Goal: Task Accomplishment & Management: Manage account settings

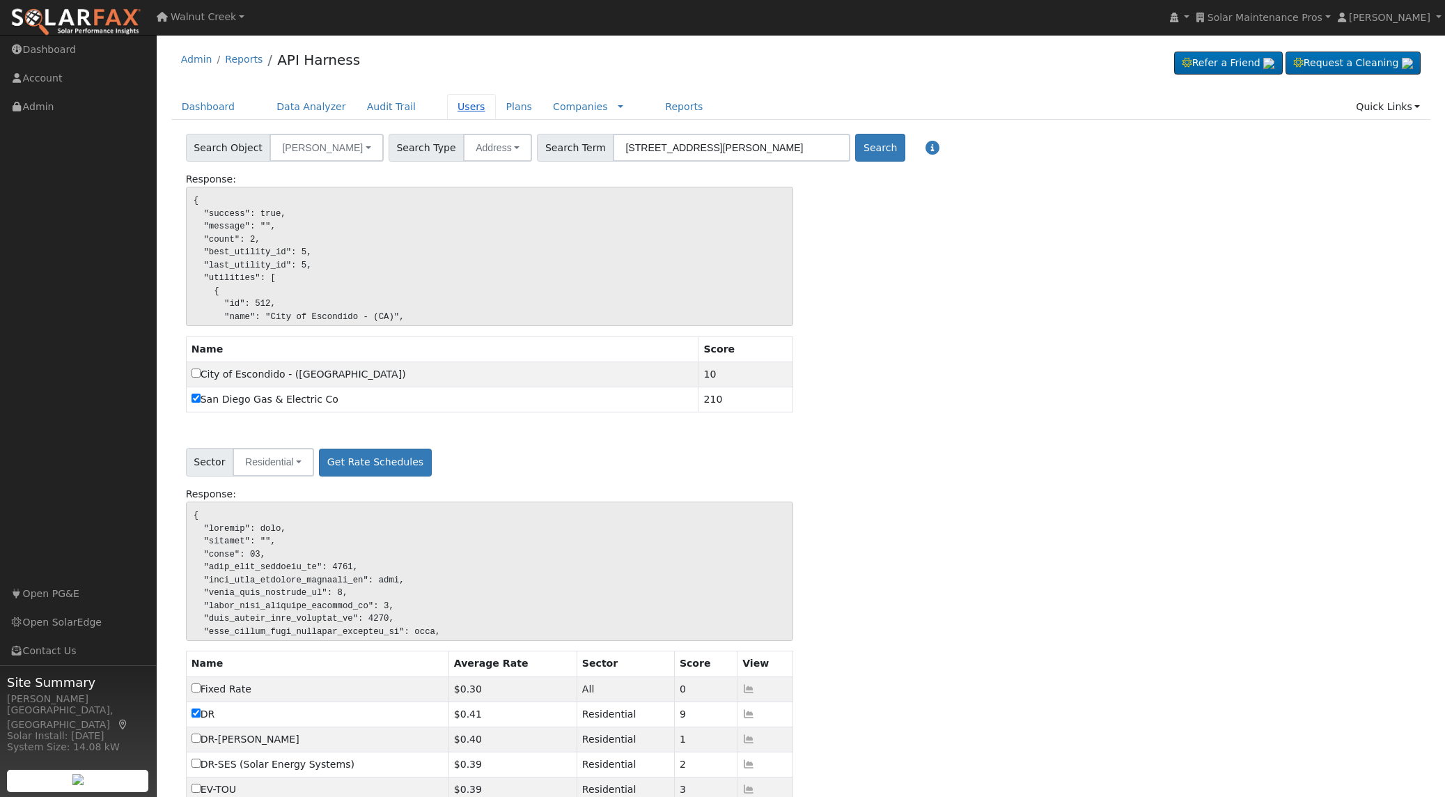
click at [456, 105] on link "Users" at bounding box center [471, 107] width 49 height 26
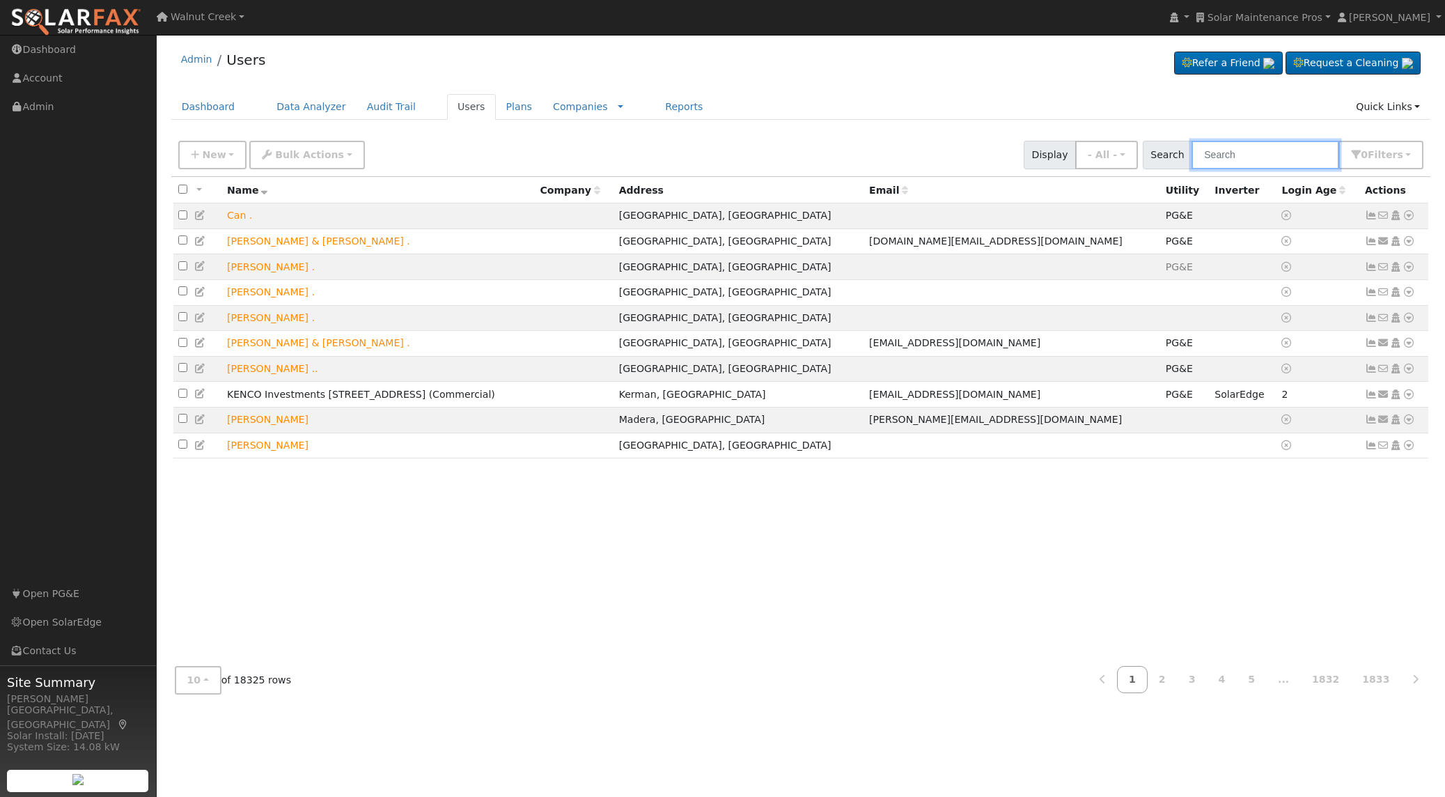
click at [1230, 154] on input "text" at bounding box center [1266, 155] width 148 height 29
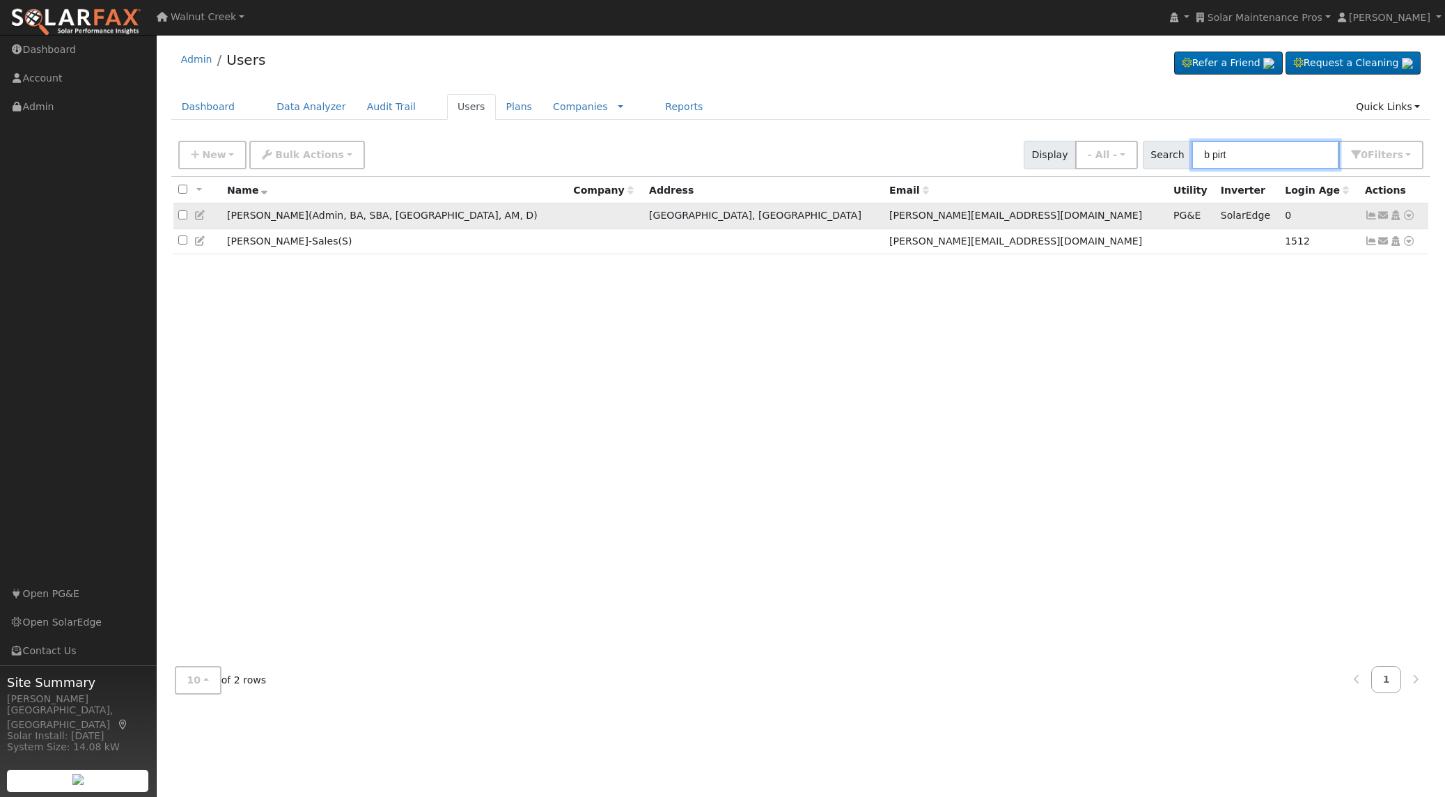
type input "b pirt"
click at [201, 214] on icon at bounding box center [200, 215] width 13 height 10
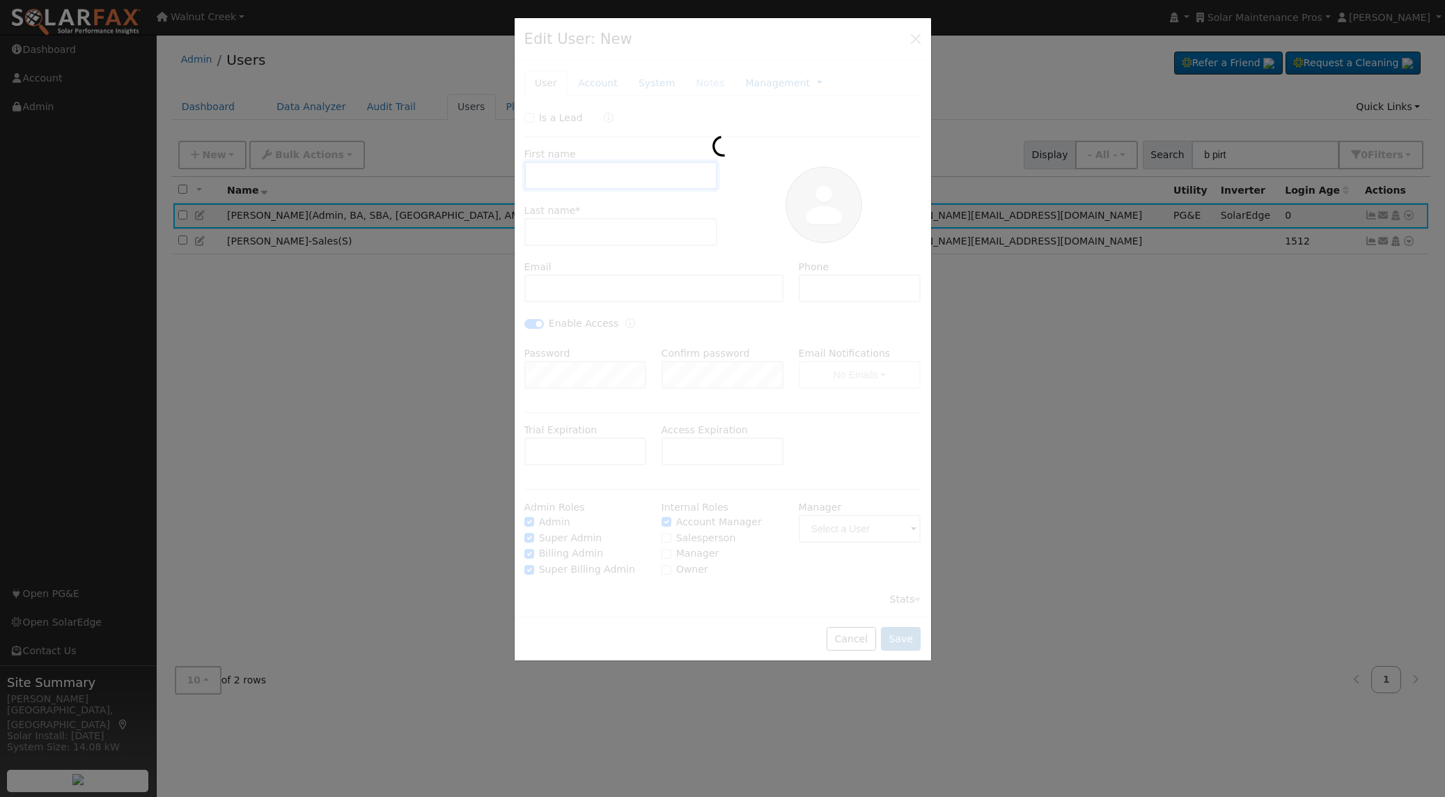
type input "[DATE]"
type input "[PERSON_NAME]"
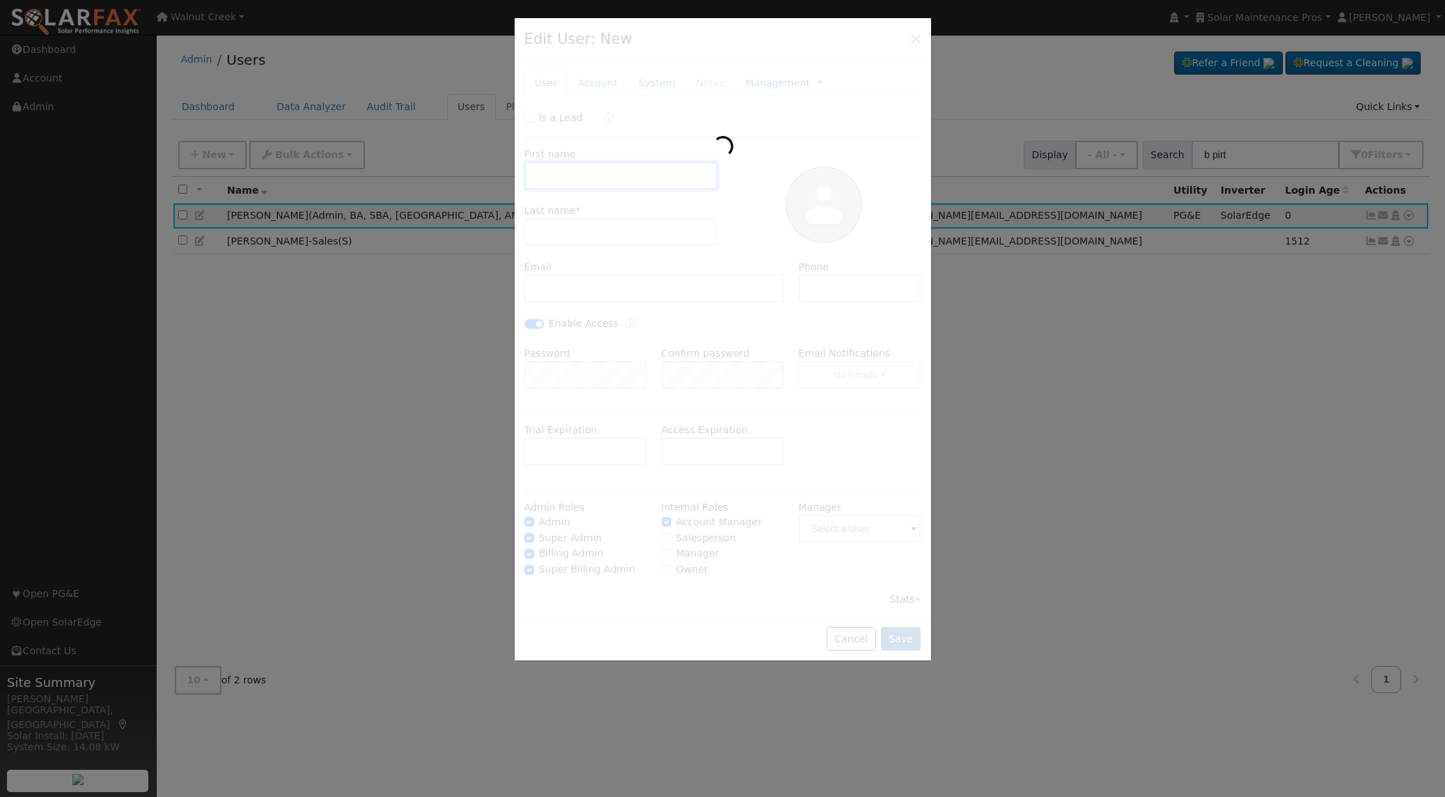
type input "[PERSON_NAME][EMAIL_ADDRESS][DOMAIN_NAME]"
type input "[PHONE_NUMBER]"
checkbox input "true"
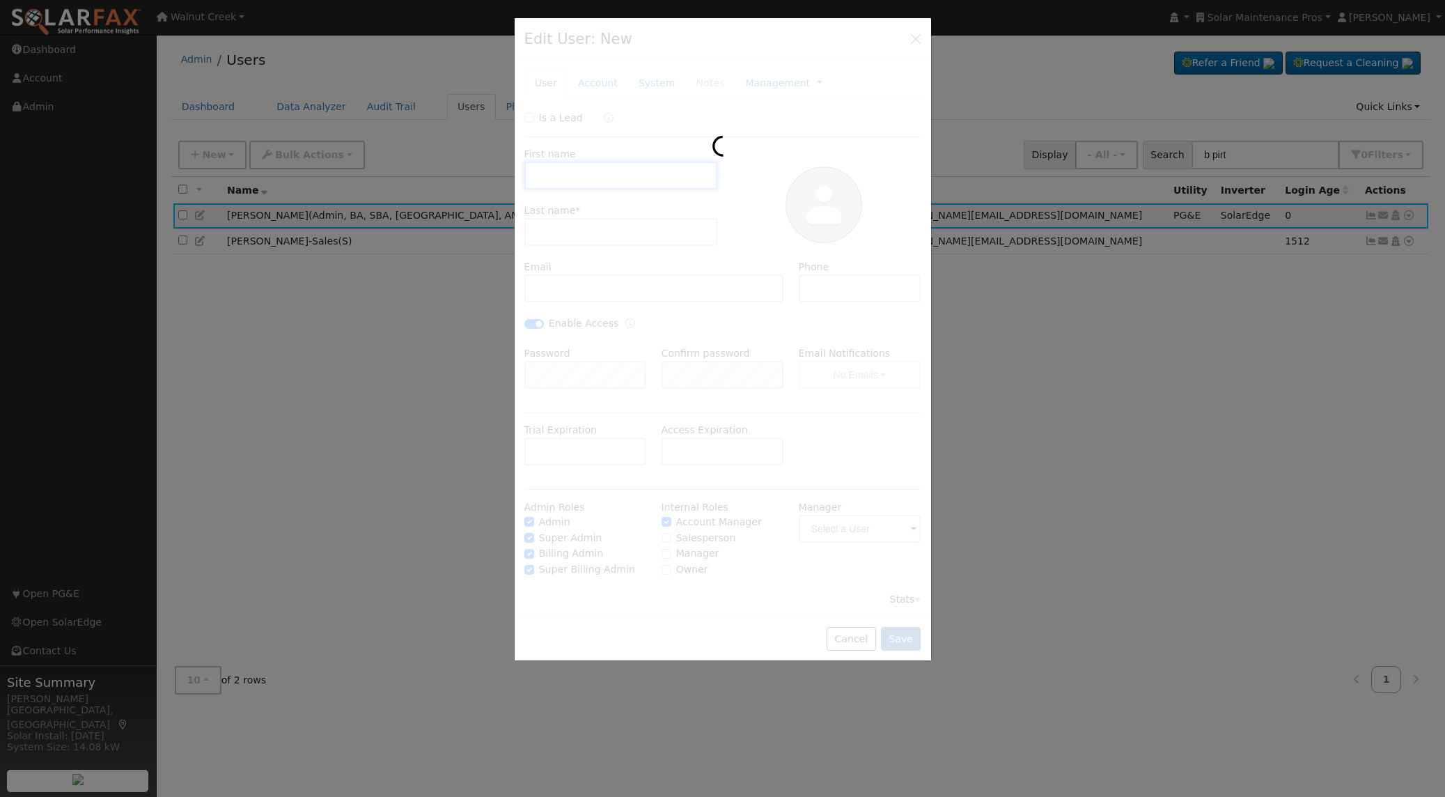
checkbox input "true"
type input "Pacific Gas & Electric"
type input "SolarEdge"
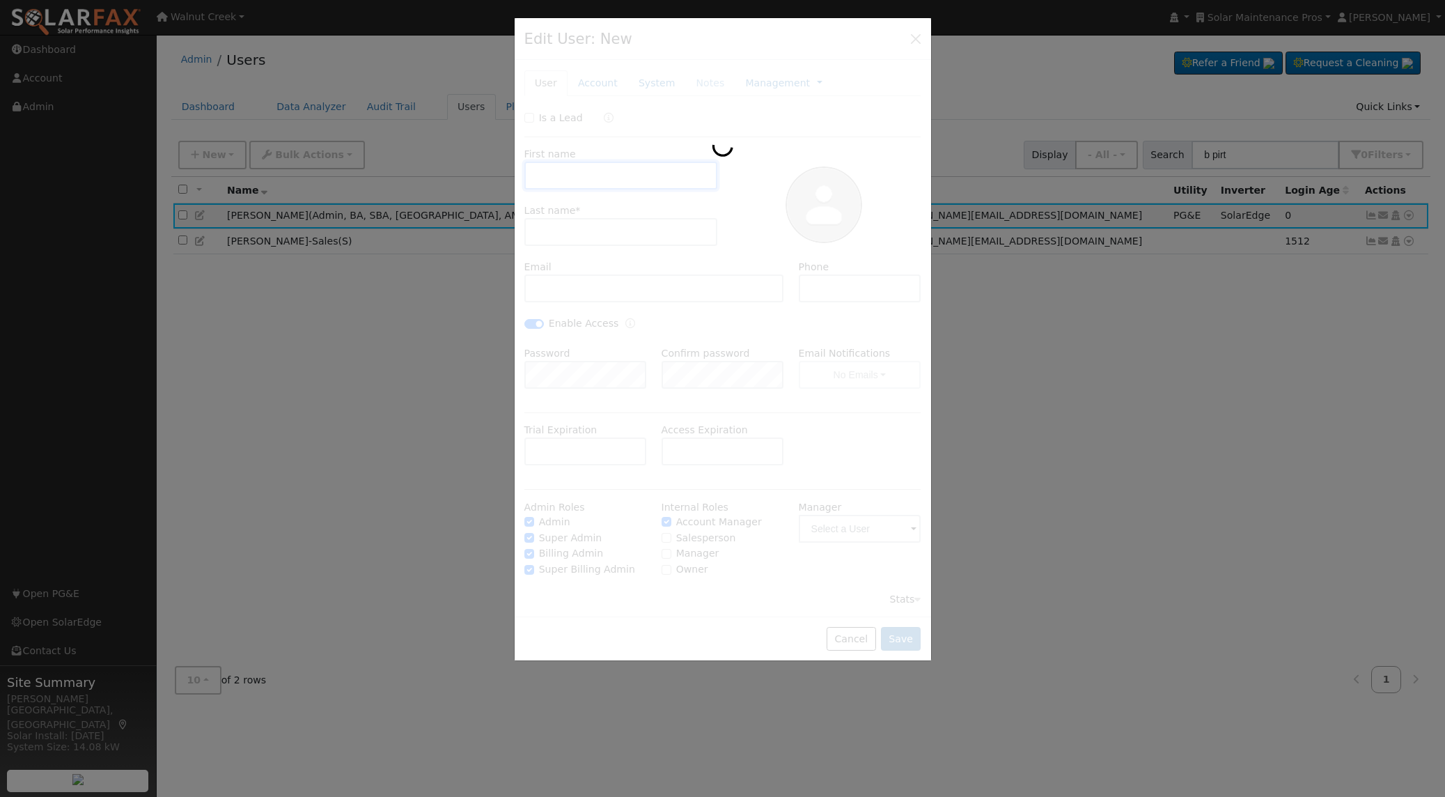
type input "14.08"
type textarea "[DATE] All Bay 9.6 kW, 31 x 280w panels CS6P-260P Canadian Solar, $30k [DATE] S…"
type input "E-TOU-D"
type input "PG&E"
type input "SolarEdge"
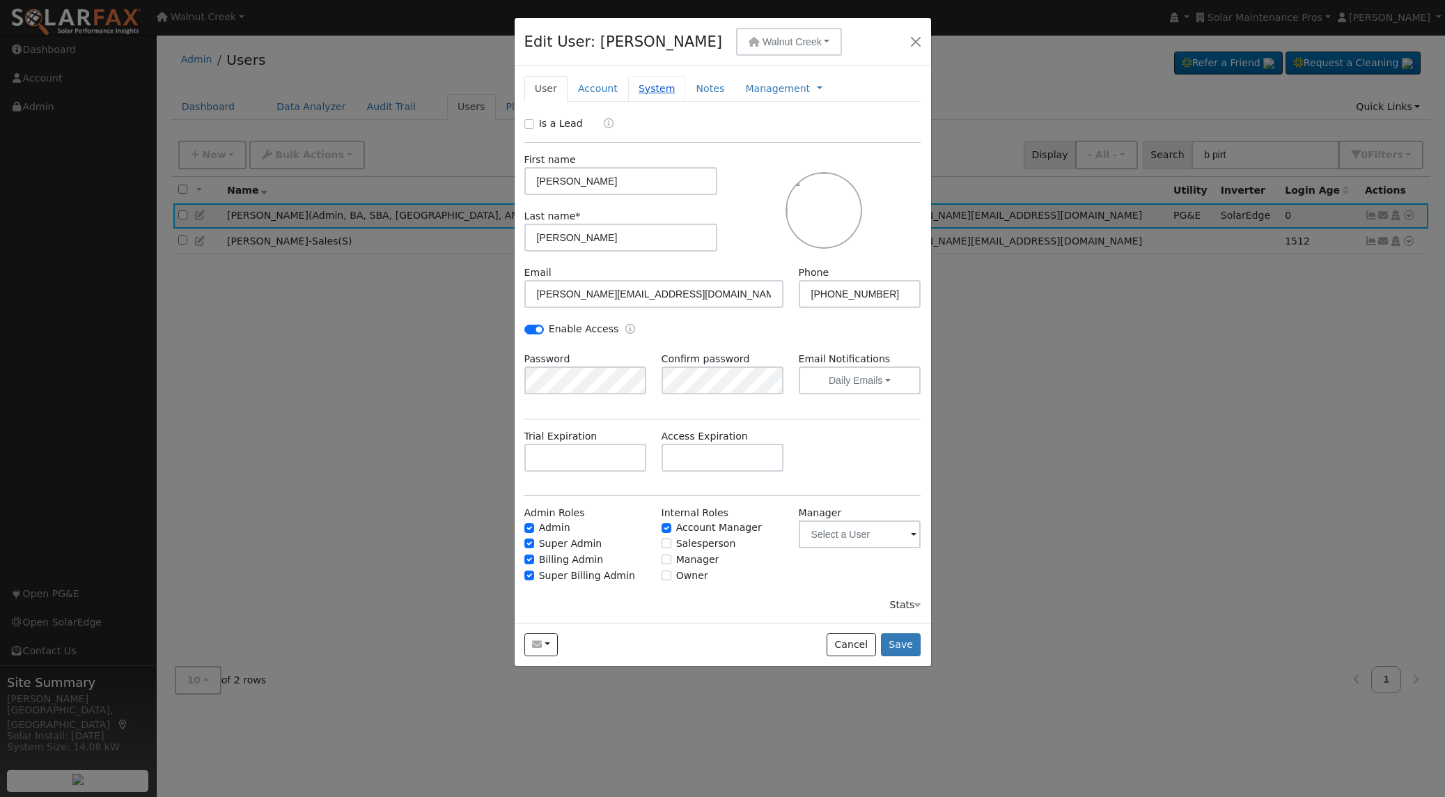
click at [645, 84] on link "System" at bounding box center [657, 89] width 58 height 26
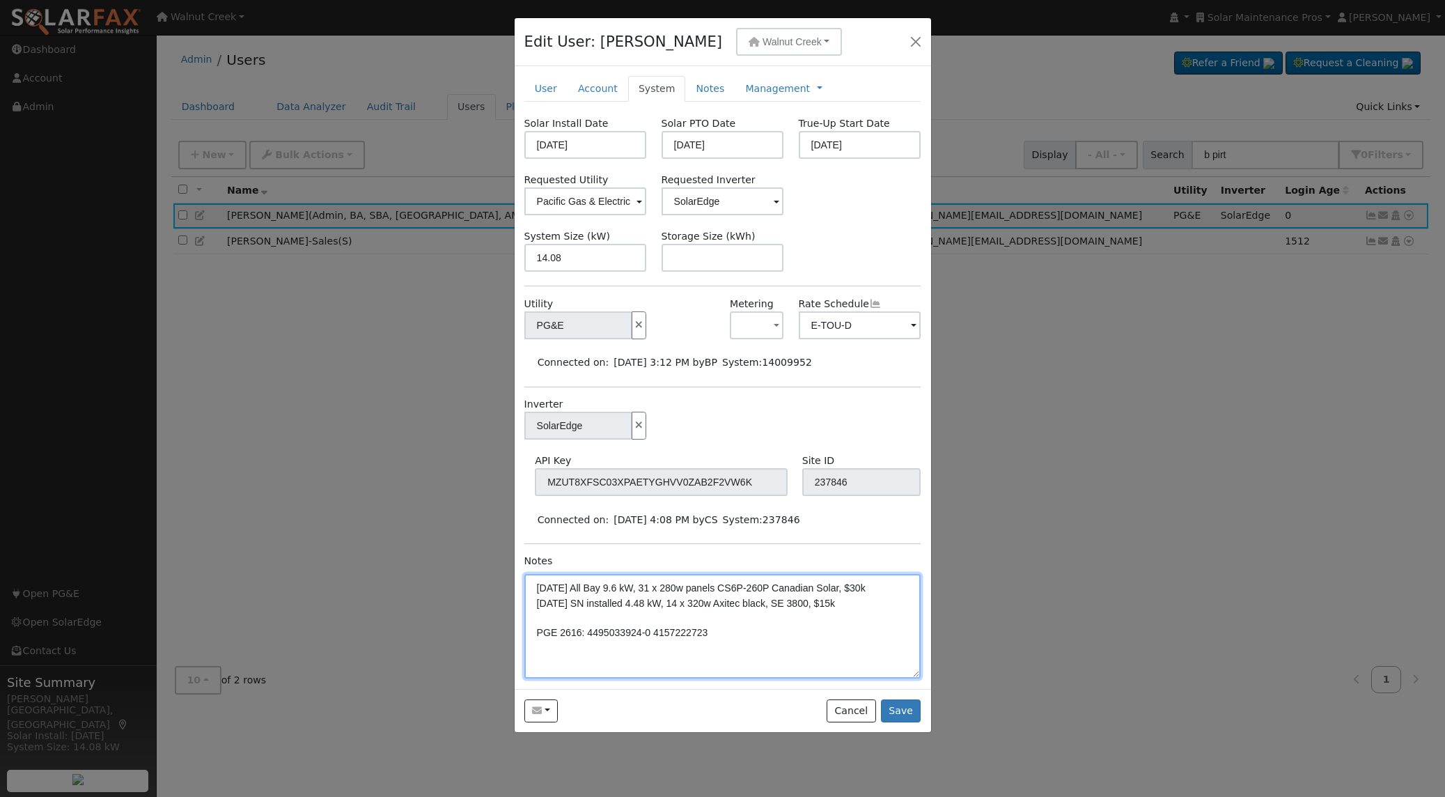
click at [688, 623] on textarea "[DATE] All Bay 9.6 kW, 31 x 280w panels CS6P-260P Canadian Solar, $30k [DATE] S…" at bounding box center [722, 626] width 397 height 104
click at [625, 630] on textarea "[DATE] All Bay 9.6 kW, 31 x 280w panels CS6P-260P Canadian Solar, $30k [DATE] S…" at bounding box center [722, 626] width 397 height 104
click at [728, 635] on textarea "[DATE] All Bay 9.6 kW, 31 x 280w panels CS6P-260P Canadian Solar, $30k [DATE] S…" at bounding box center [722, 626] width 397 height 104
click at [594, 646] on textarea "[DATE] All Bay 9.6 kW, 31 x 280w panels CS6P-260P Canadian Solar, $30k [DATE] S…" at bounding box center [722, 626] width 397 height 104
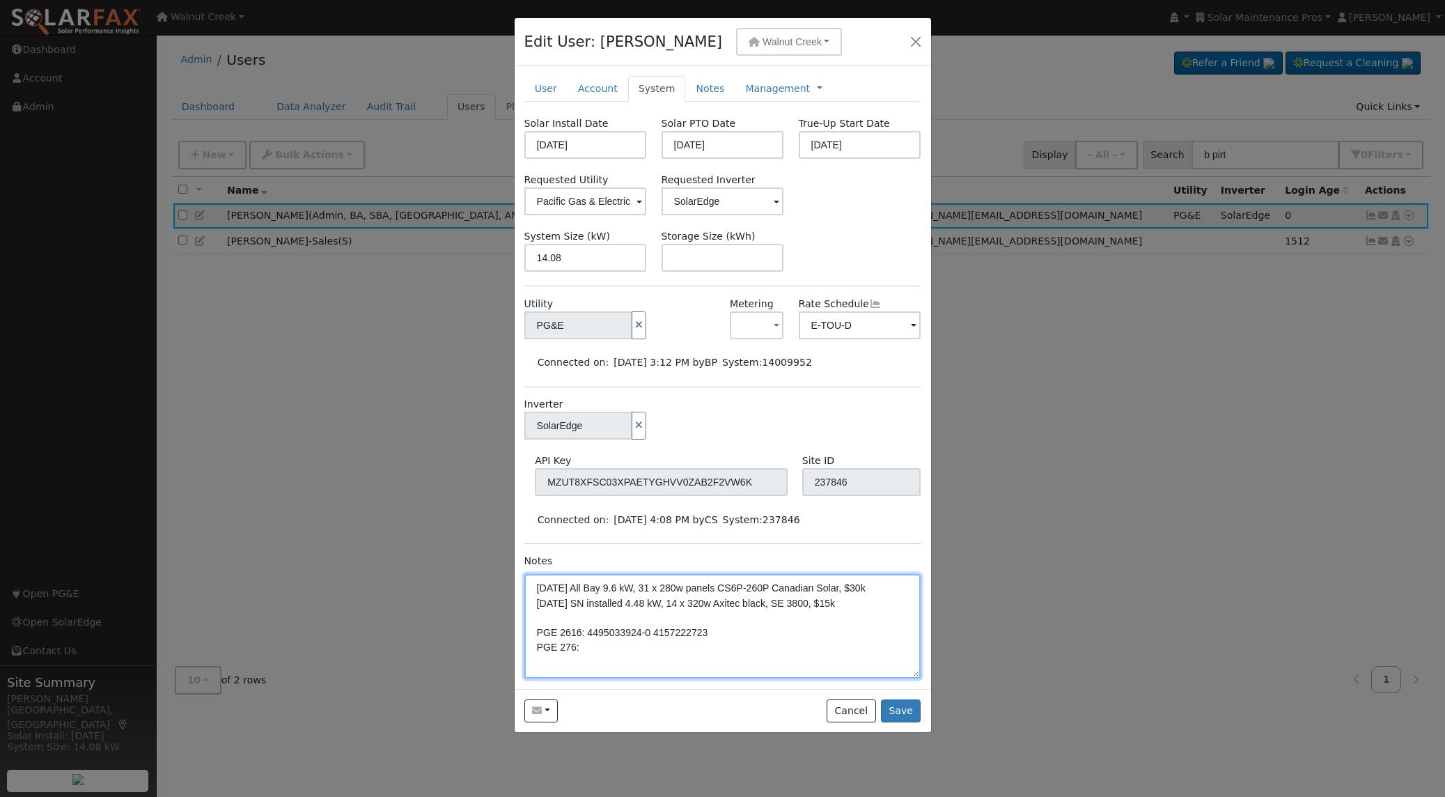
paste textarea "******7235-0"
type textarea "[DATE] All Bay 9.6 kW, 31 x 280w panels CS6P-260P Canadian Solar, $30k [DATE] S…"
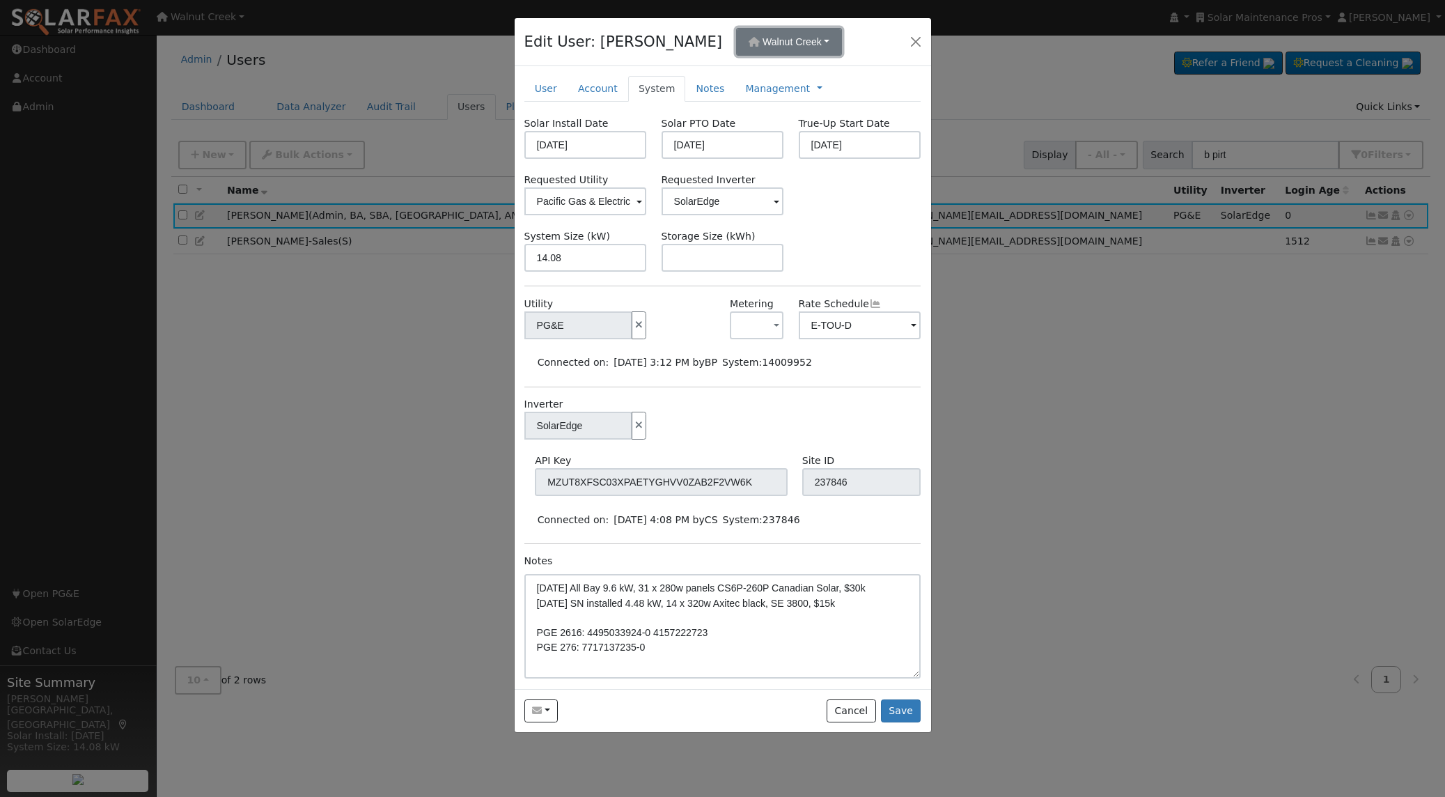
click at [763, 38] on span "Walnut Creek" at bounding box center [792, 41] width 59 height 11
click at [838, 38] on div "Edit User: [PERSON_NAME][GEOGRAPHIC_DATA] 2626 [STREET_ADDRESS] [US_STATE] [STR…" at bounding box center [723, 42] width 417 height 48
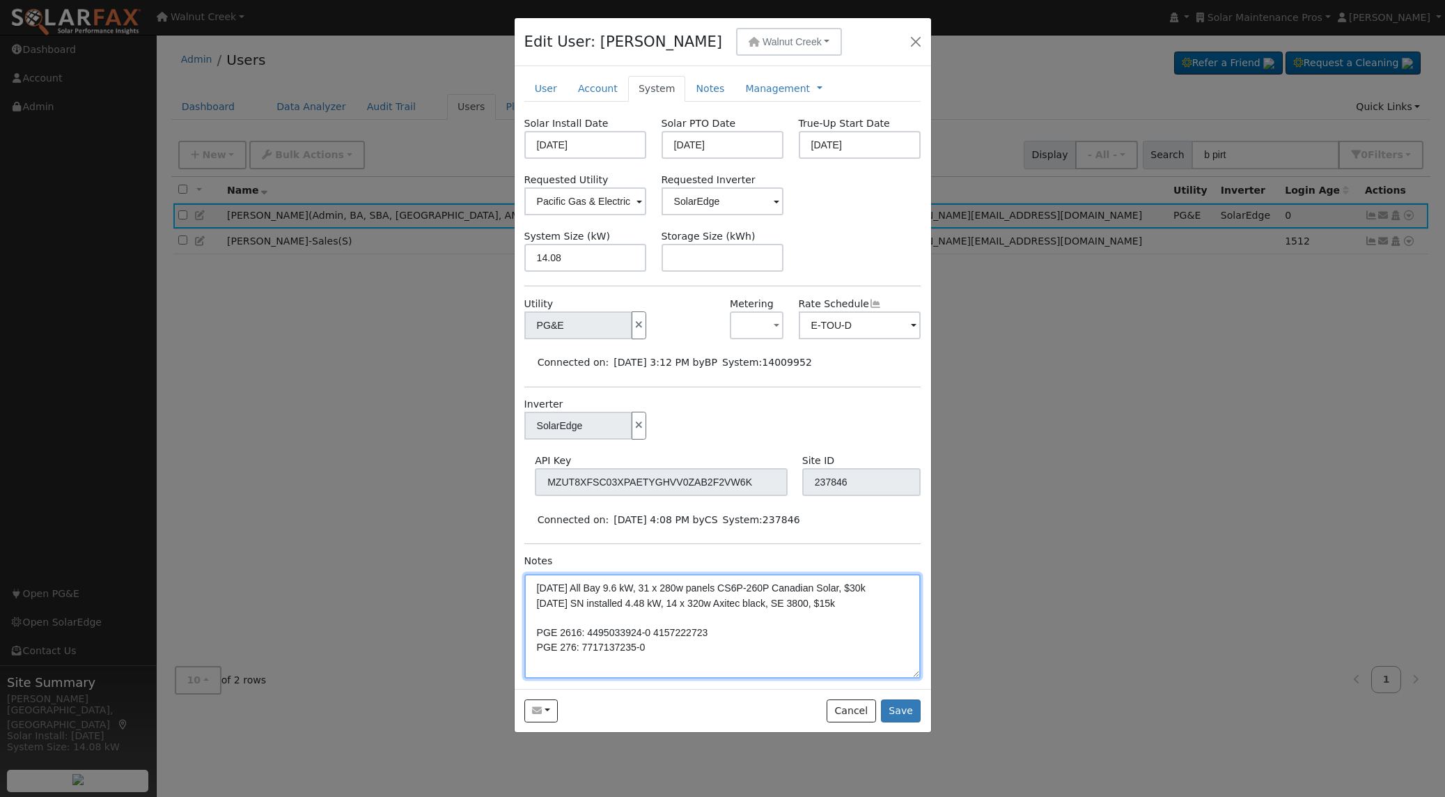
click at [624, 643] on textarea "[DATE] All Bay 9.6 kW, 31 x 280w panels CS6P-260P Canadian Solar, $30k [DATE] S…" at bounding box center [722, 626] width 397 height 104
drag, startPoint x: 646, startPoint y: 648, endPoint x: 470, endPoint y: 621, distance: 177.5
click at [466, 620] on div "Edit User: [PERSON_NAME][GEOGRAPHIC_DATA] 2626 [STREET_ADDRESS] [US_STATE] [STR…" at bounding box center [722, 398] width 1445 height 797
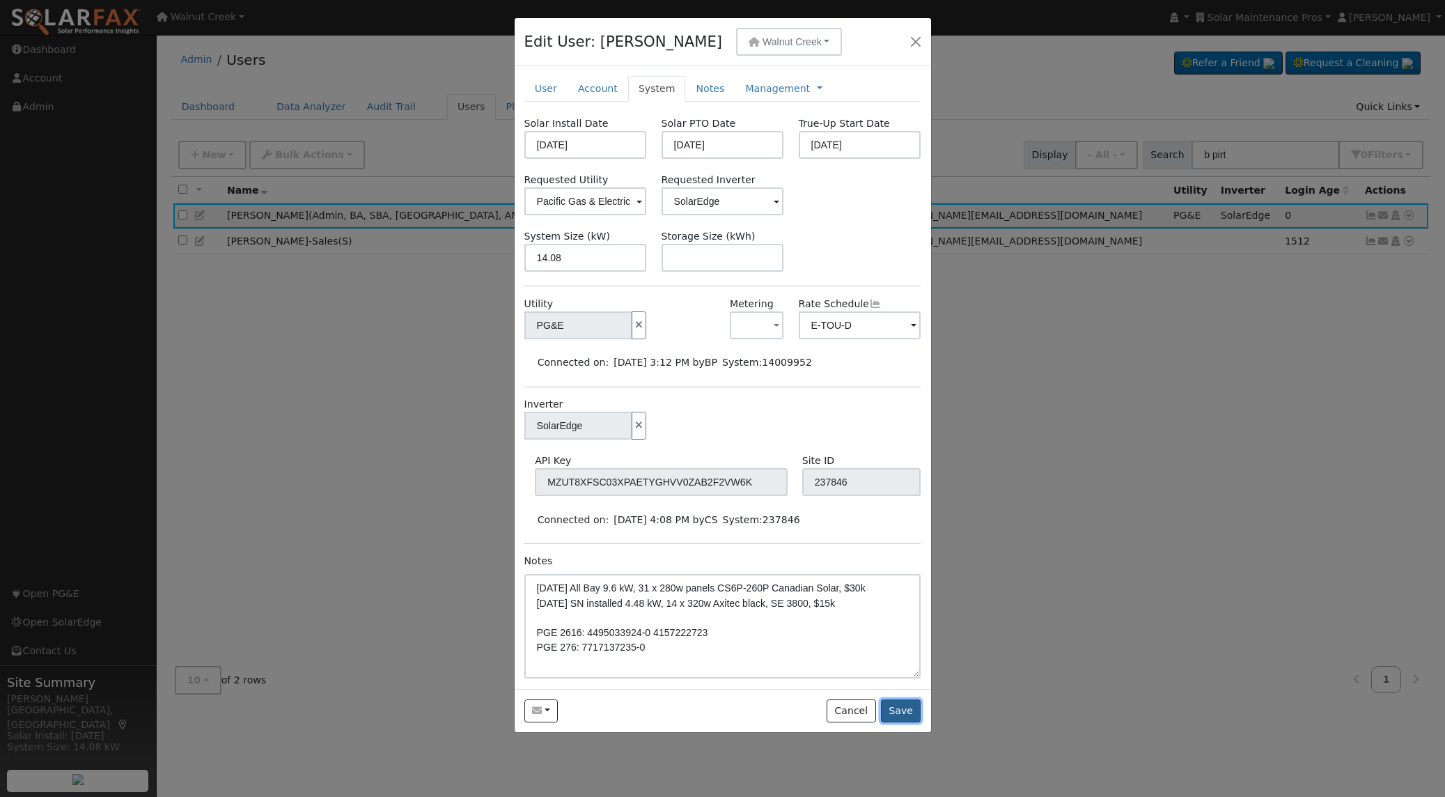
click at [908, 702] on button "Save" at bounding box center [901, 711] width 40 height 24
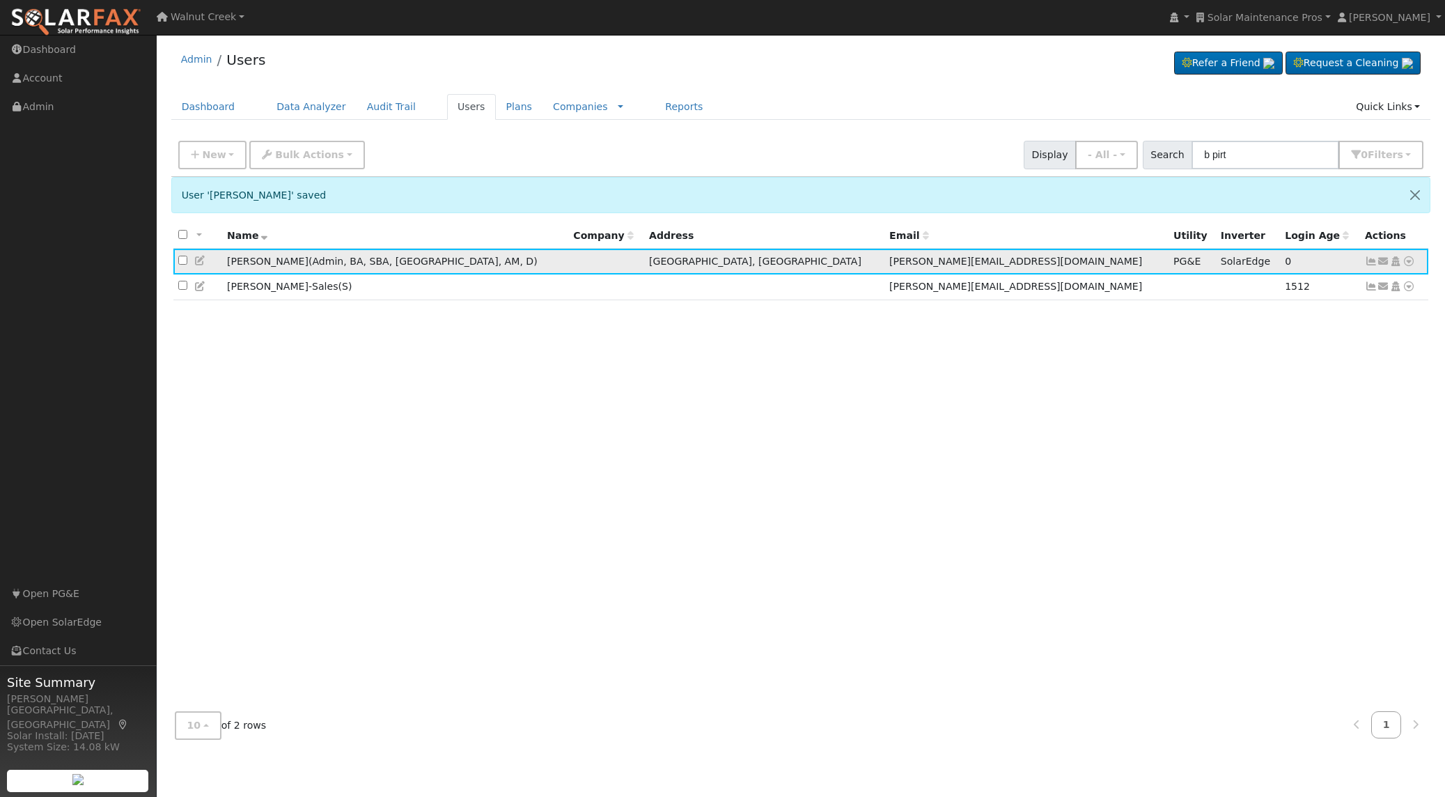
click at [201, 263] on icon at bounding box center [200, 261] width 13 height 10
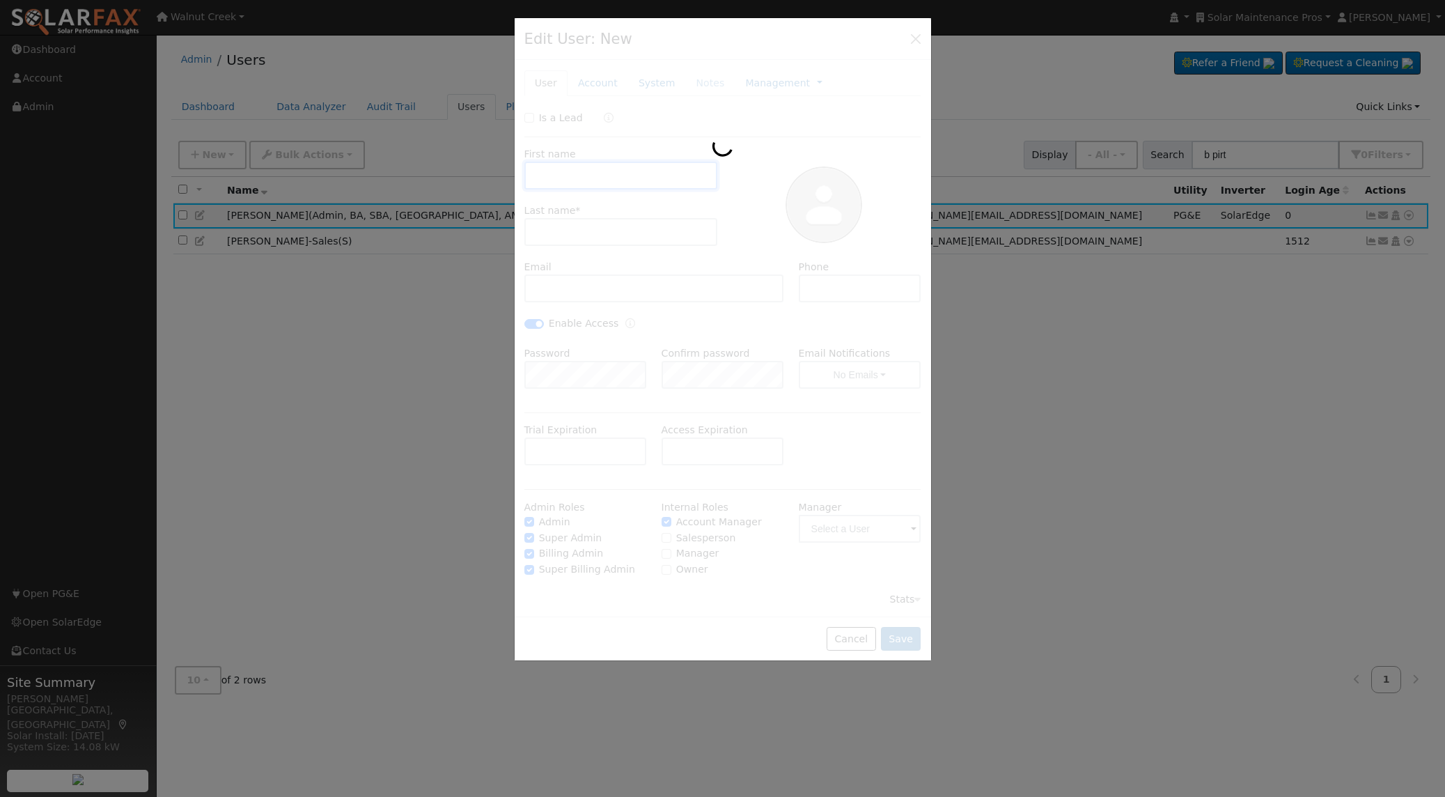
type input "[PERSON_NAME]"
type input "[PERSON_NAME][EMAIL_ADDRESS][DOMAIN_NAME]"
type input "[PHONE_NUMBER]"
checkbox input "true"
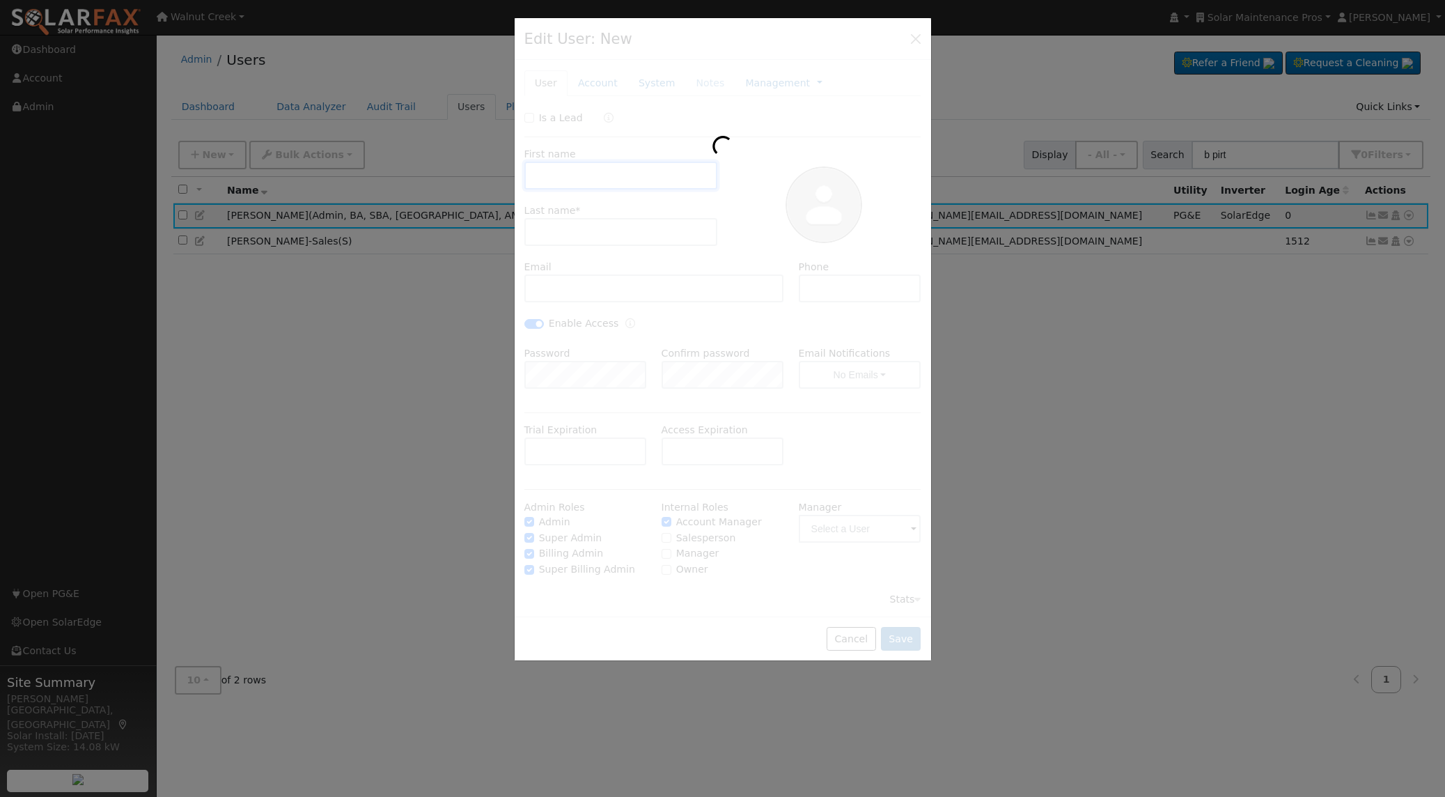
checkbox input "true"
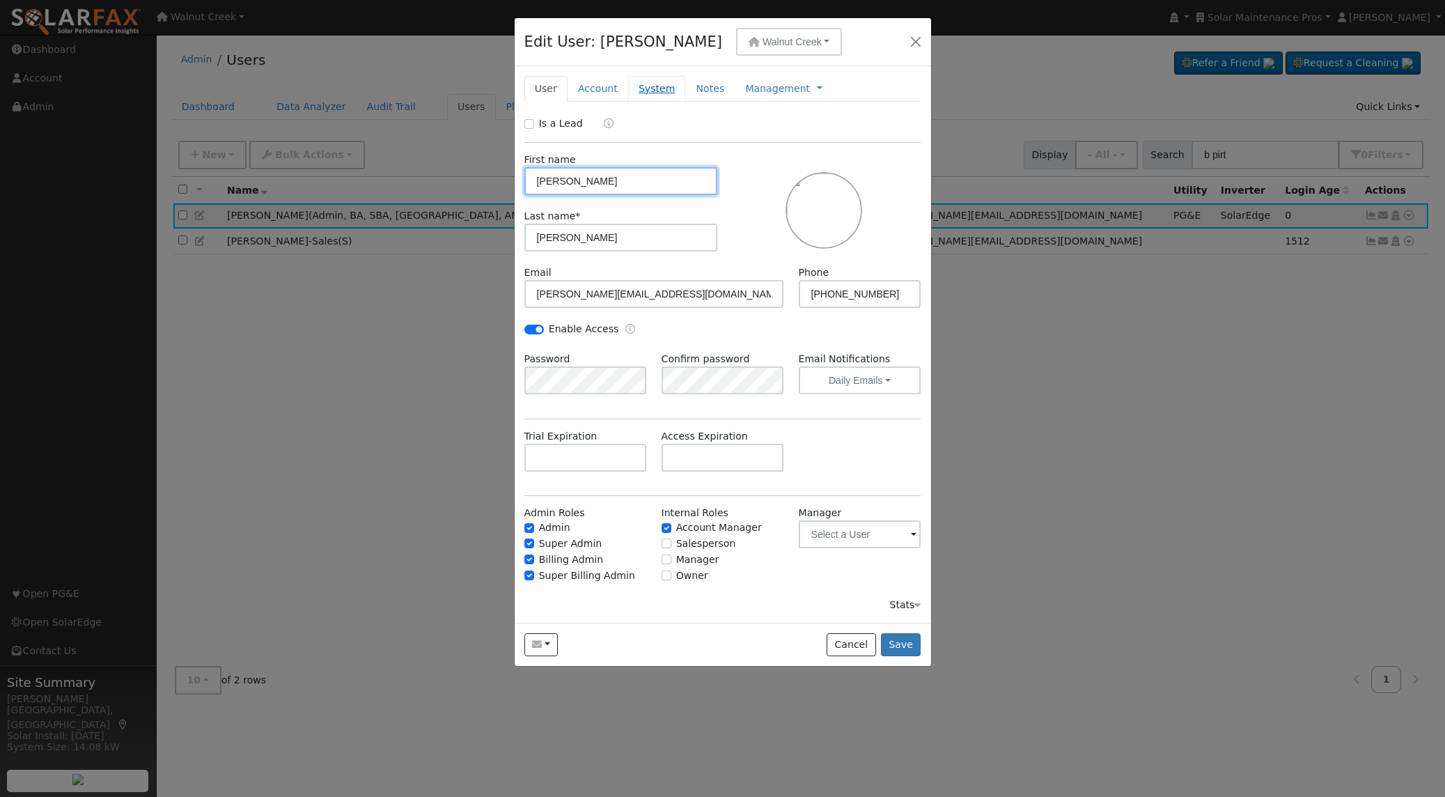
type input "PG&E"
type input "SolarEdge"
click at [639, 81] on link "System" at bounding box center [657, 89] width 58 height 26
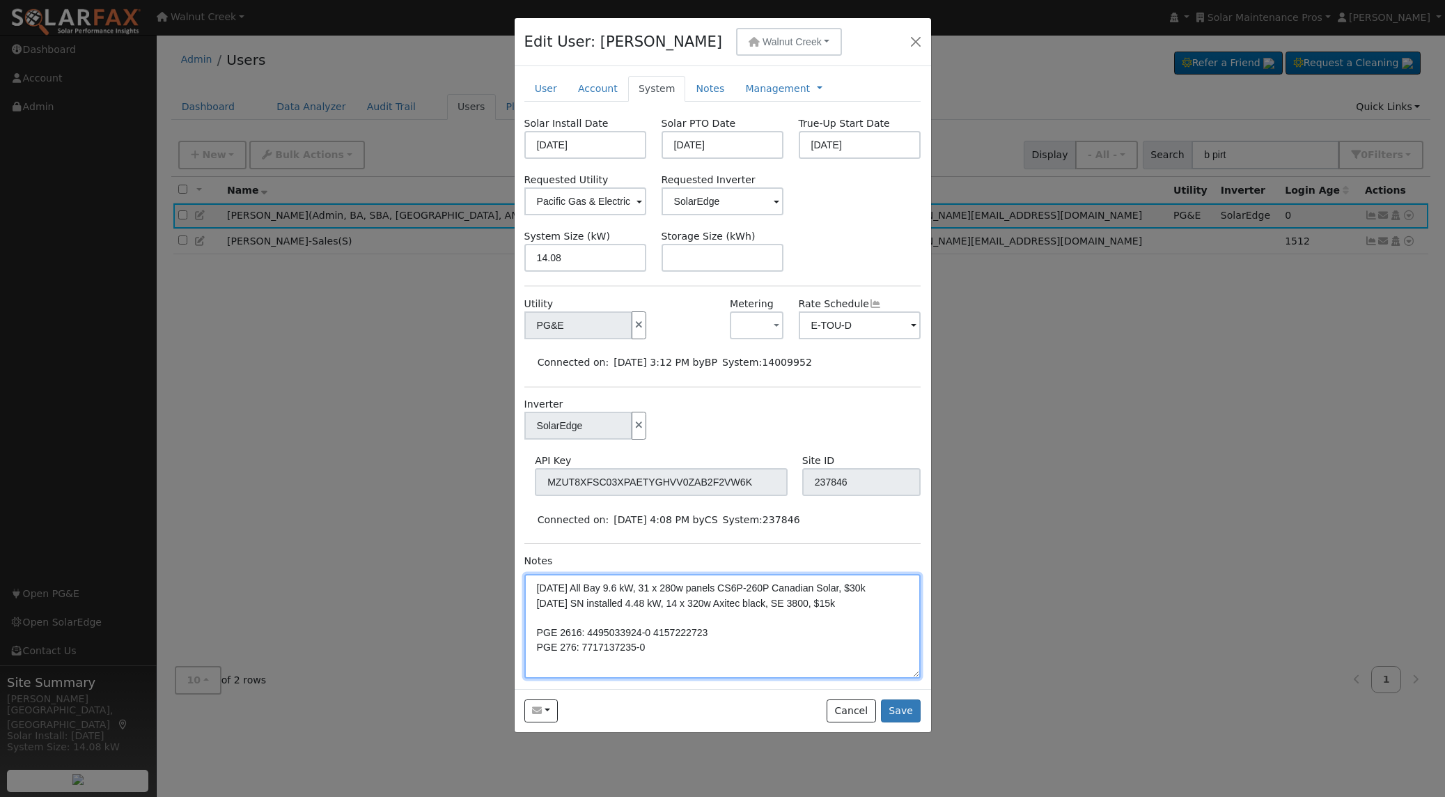
click at [606, 645] on textarea "[DATE] All Bay 9.6 kW, 31 x 280w panels CS6P-260P Canadian Solar, $30k [DATE] S…" at bounding box center [722, 626] width 397 height 104
click at [606, 646] on textarea "[DATE] All Bay 9.6 kW, 31 x 280w panels CS6P-260P Canadian Solar, $30k [DATE] S…" at bounding box center [722, 626] width 397 height 104
